Goal: Register for event/course

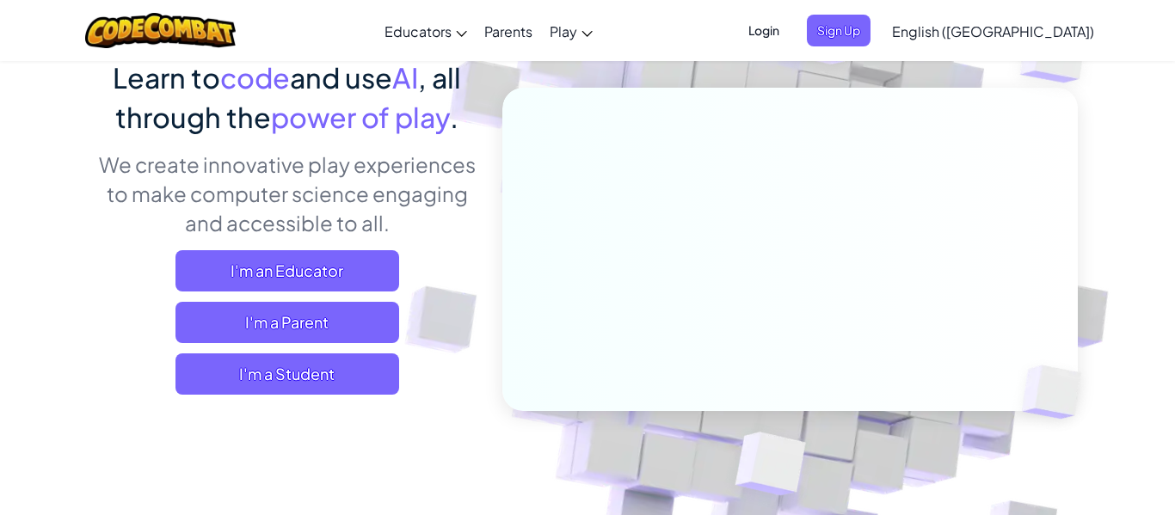
scroll to position [150, 0]
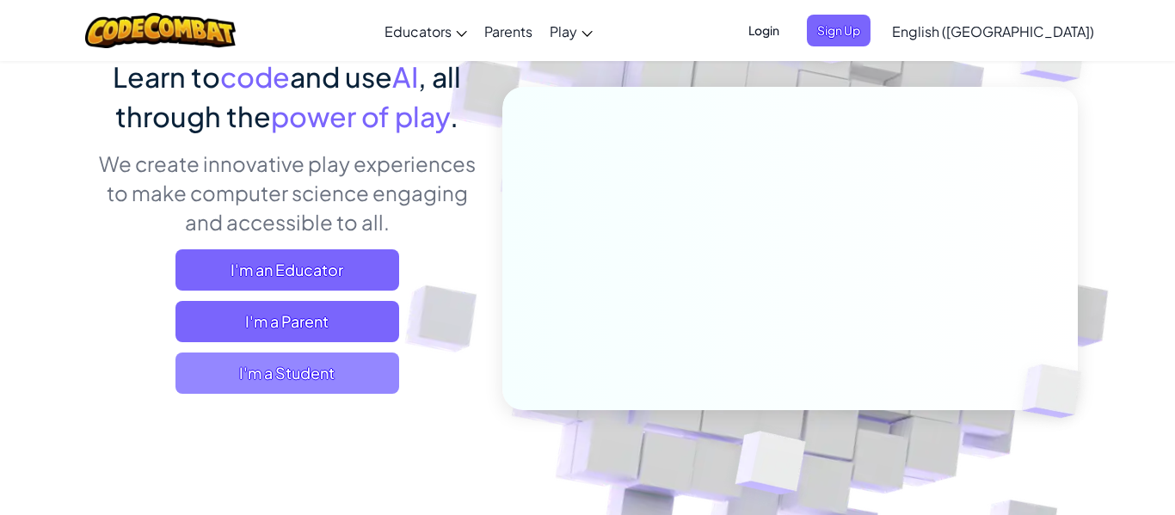
click at [224, 365] on span "I'm a Student" at bounding box center [288, 373] width 224 height 41
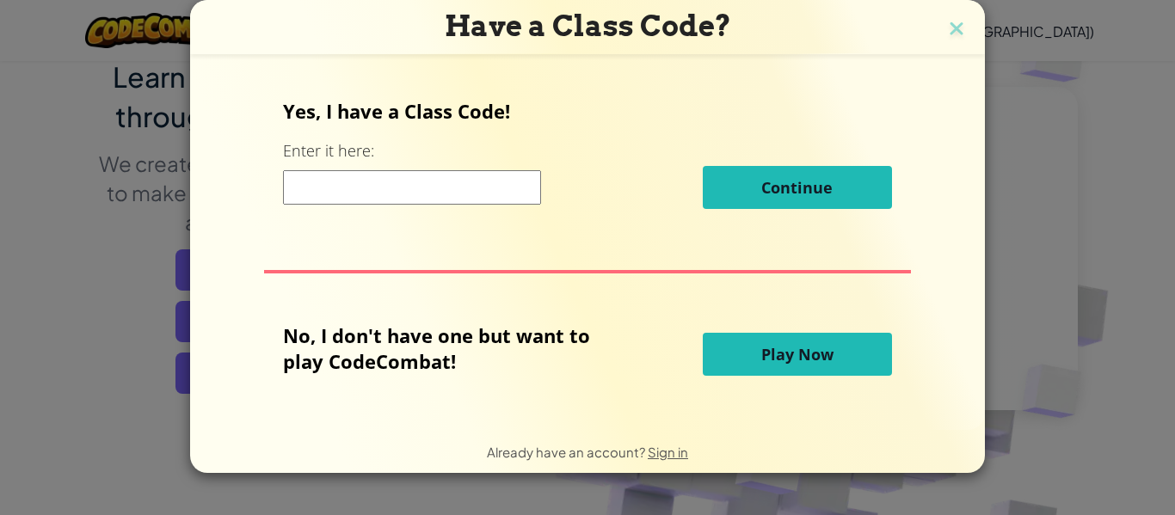
click at [786, 360] on span "Play Now" at bounding box center [798, 354] width 72 height 21
